Goal: Browse casually

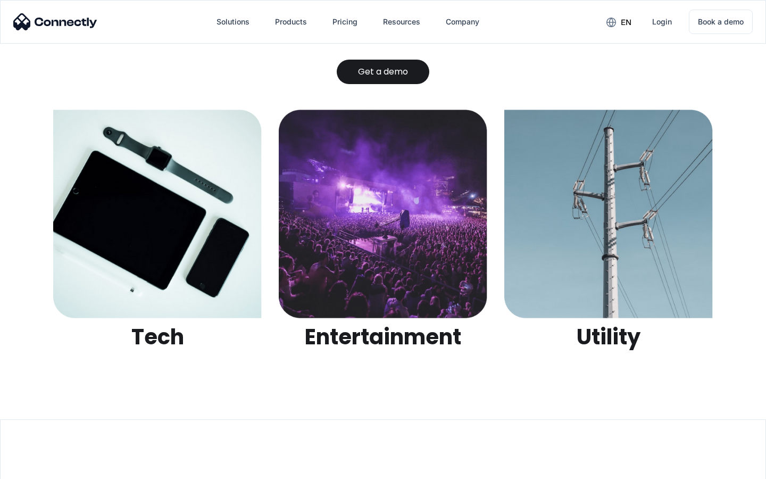
scroll to position [3358, 0]
